Goal: Task Accomplishment & Management: Complete application form

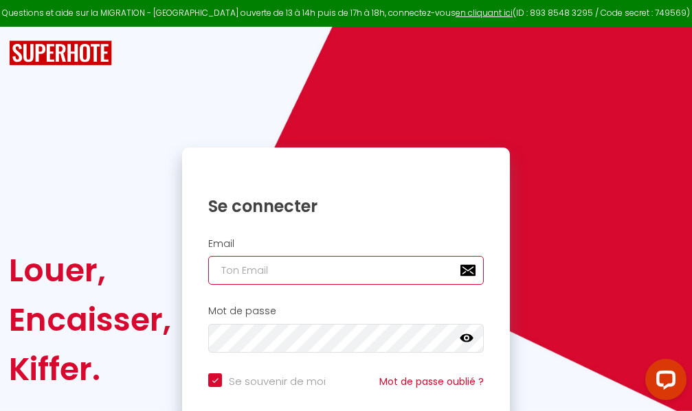
click at [341, 272] on input "email" at bounding box center [345, 270] width 275 height 29
type input "m"
checkbox input "true"
type input "ma"
checkbox input "true"
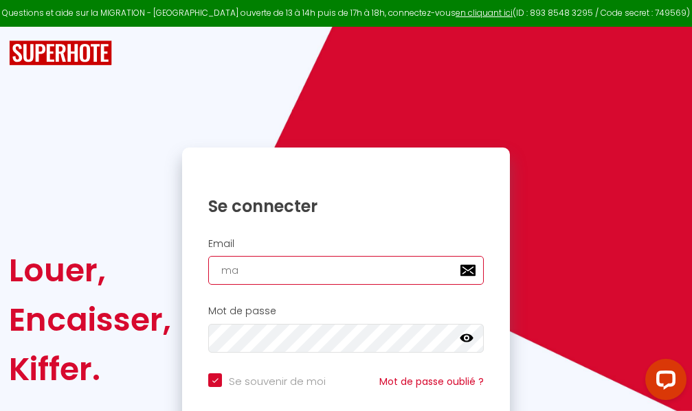
type input "mar"
checkbox input "true"
type input "marc"
checkbox input "true"
type input "marcd"
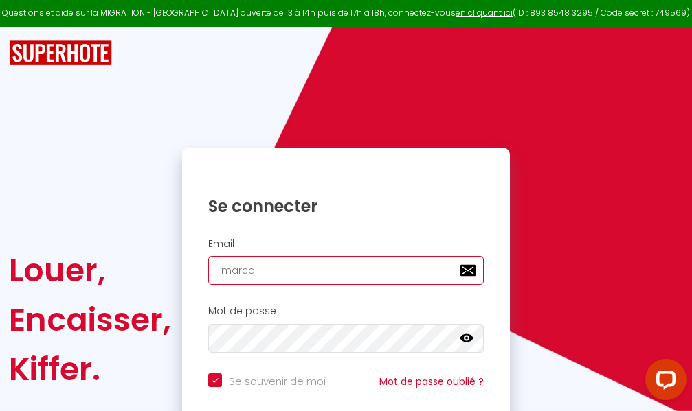
checkbox input "true"
type input "marcdp"
checkbox input "true"
type input "marcdpo"
checkbox input "true"
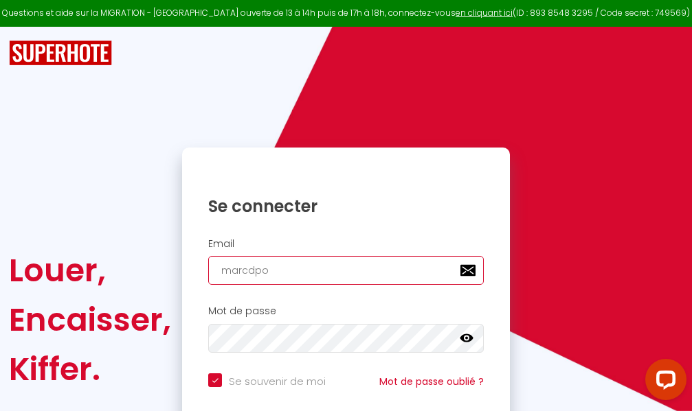
type input "marcdpoz"
checkbox input "true"
type input "marcdpoz."
checkbox input "true"
type input "marcdpoz.l"
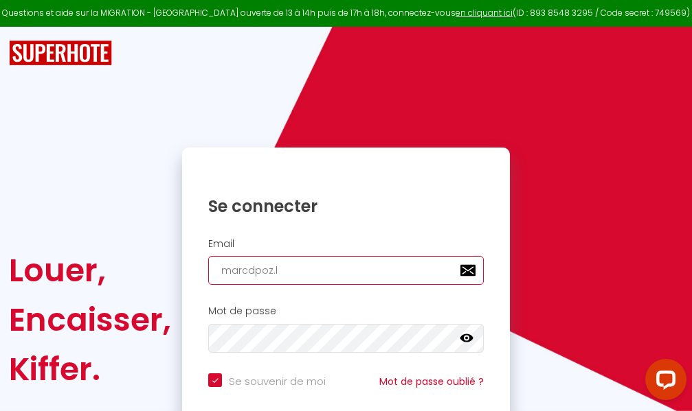
checkbox input "true"
type input "marcdpoz.lo"
checkbox input "true"
type input "marcdpoz.loc"
checkbox input "true"
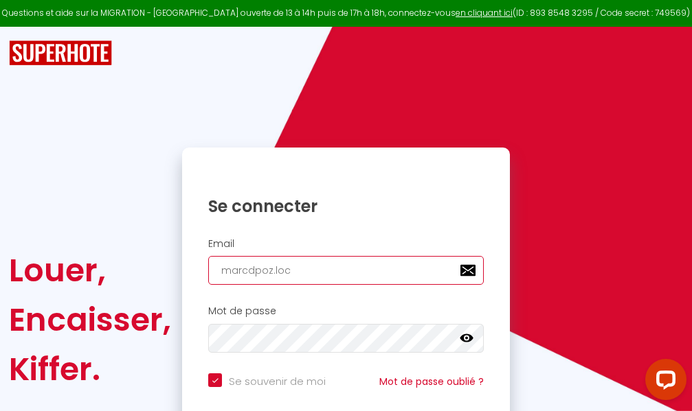
type input "marcdpoz.loca"
checkbox input "true"
type input "marcdpoz.locat"
checkbox input "true"
type input "marcdpoz.locati"
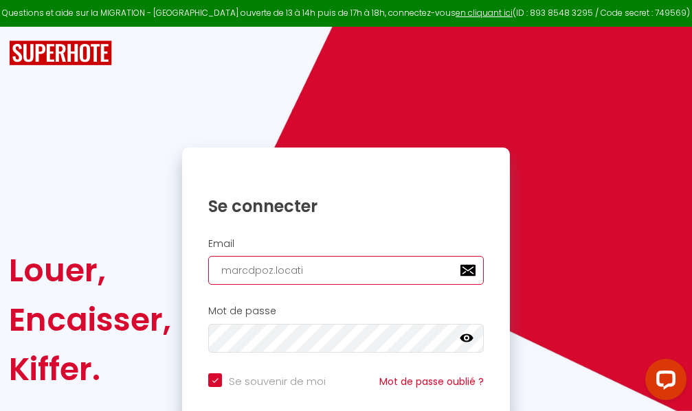
checkbox input "true"
type input "marcdpoz.locatio"
checkbox input "true"
type input "marcdpoz.location"
checkbox input "true"
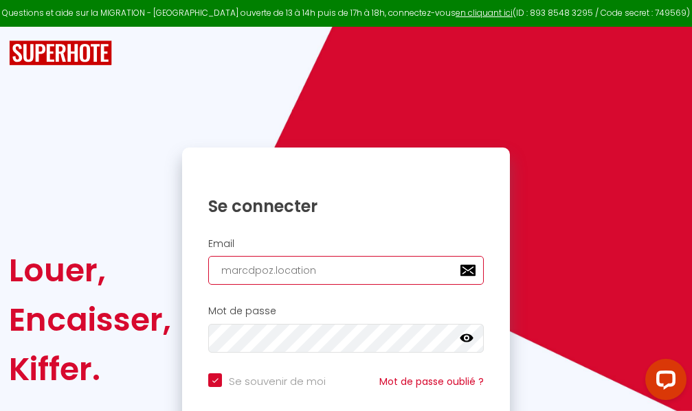
type input "marcdpoz.location@"
checkbox input "true"
type input "marcdpoz.location@g"
checkbox input "true"
type input "marcdpoz.location@gm"
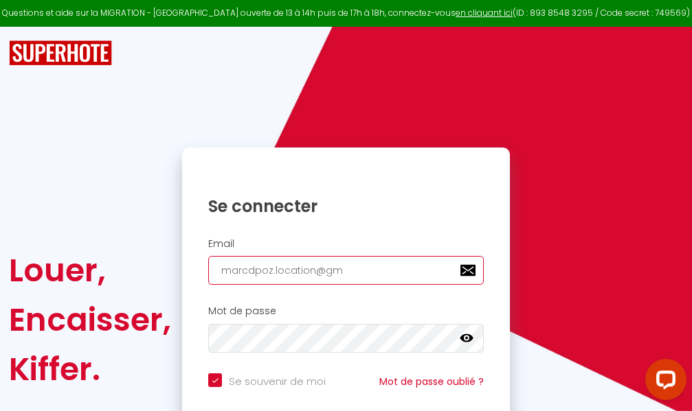
checkbox input "true"
type input "marcdpoz.location@gma"
checkbox input "true"
type input "marcdpoz.location@gmai"
checkbox input "true"
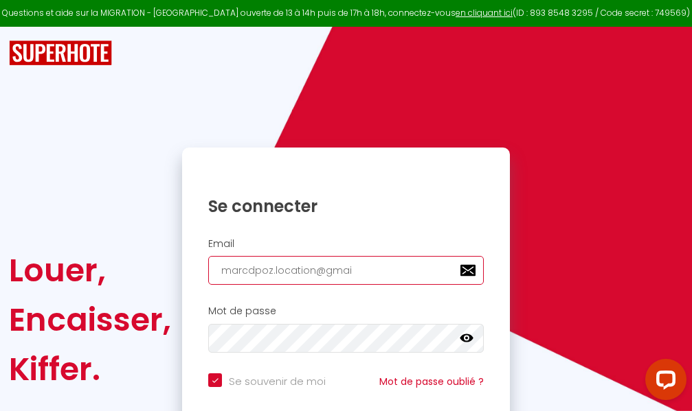
type input "[EMAIL_ADDRESS]"
checkbox input "true"
type input "[EMAIL_ADDRESS]."
checkbox input "true"
type input "marcdpoz.location@gmail.c"
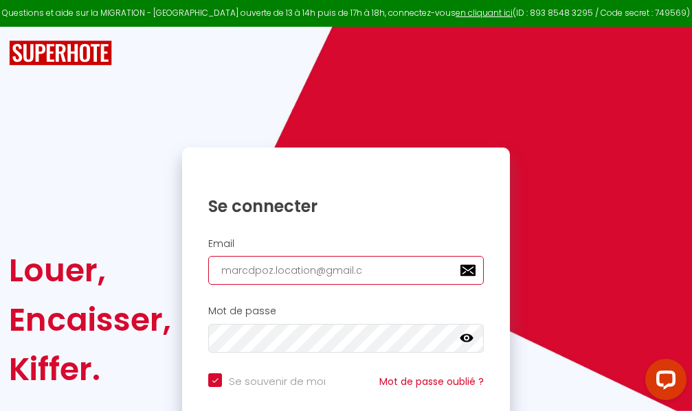
checkbox input "true"
type input "[EMAIL_ADDRESS][DOMAIN_NAME]"
checkbox input "true"
type input "[EMAIL_ADDRESS][DOMAIN_NAME]"
checkbox input "true"
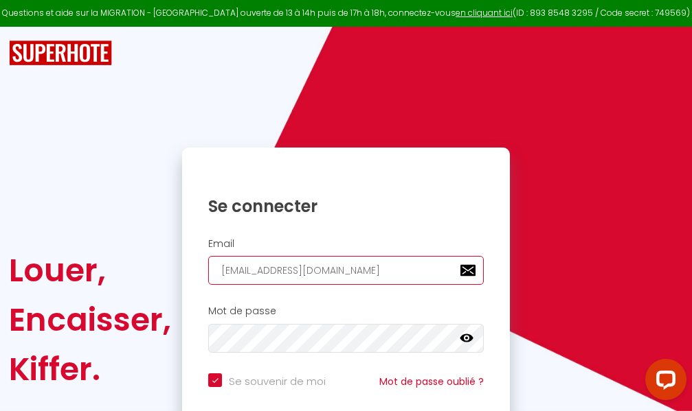
type input "[EMAIL_ADDRESS][DOMAIN_NAME]"
